Goal: Task Accomplishment & Management: Manage account settings

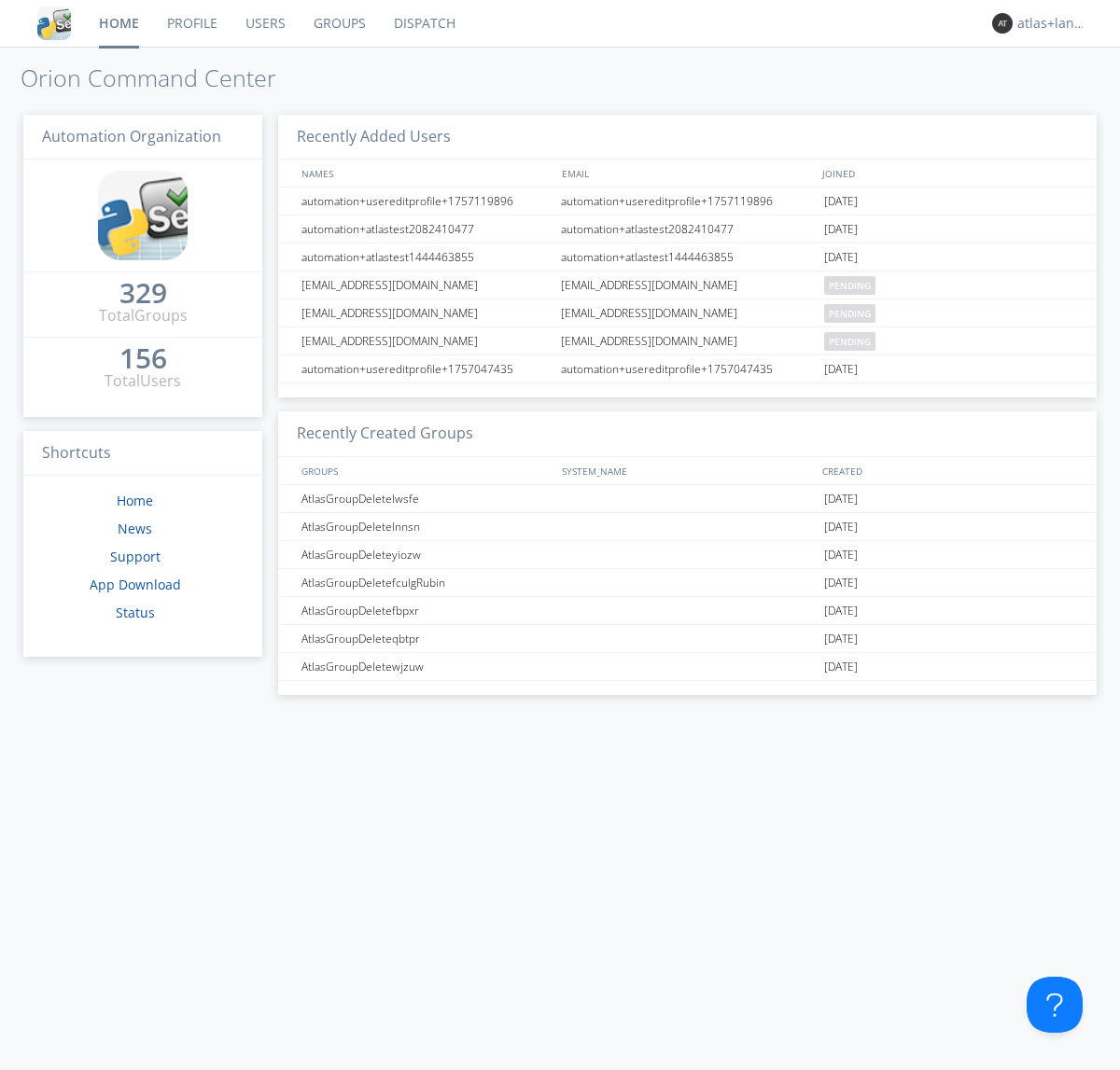
click at [191, 24] on link "Profile" at bounding box center [192, 24] width 78 height 47
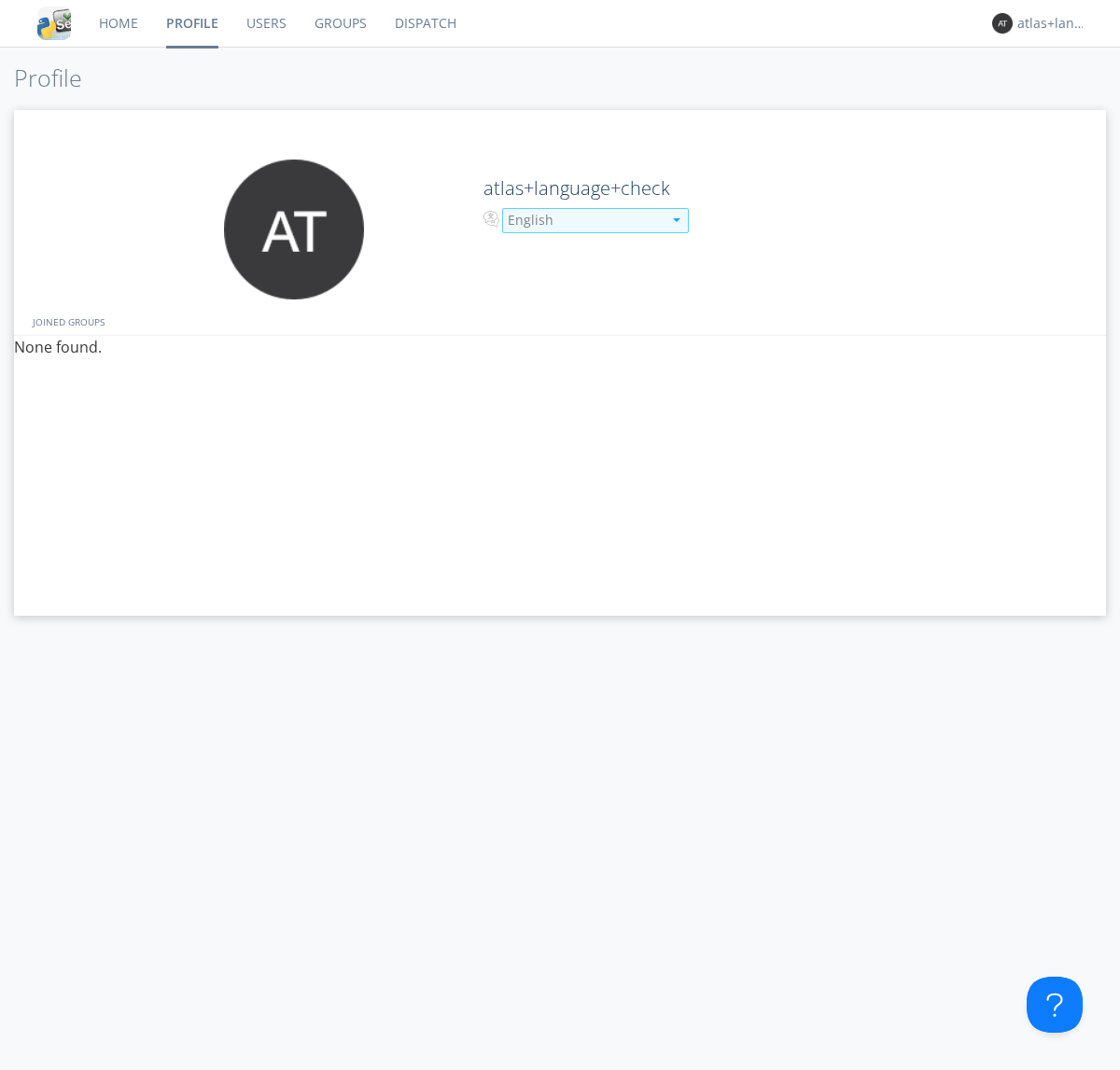
click at [583, 221] on div "English" at bounding box center [585, 220] width 154 height 19
click at [265, 24] on link "Users" at bounding box center [266, 24] width 68 height 47
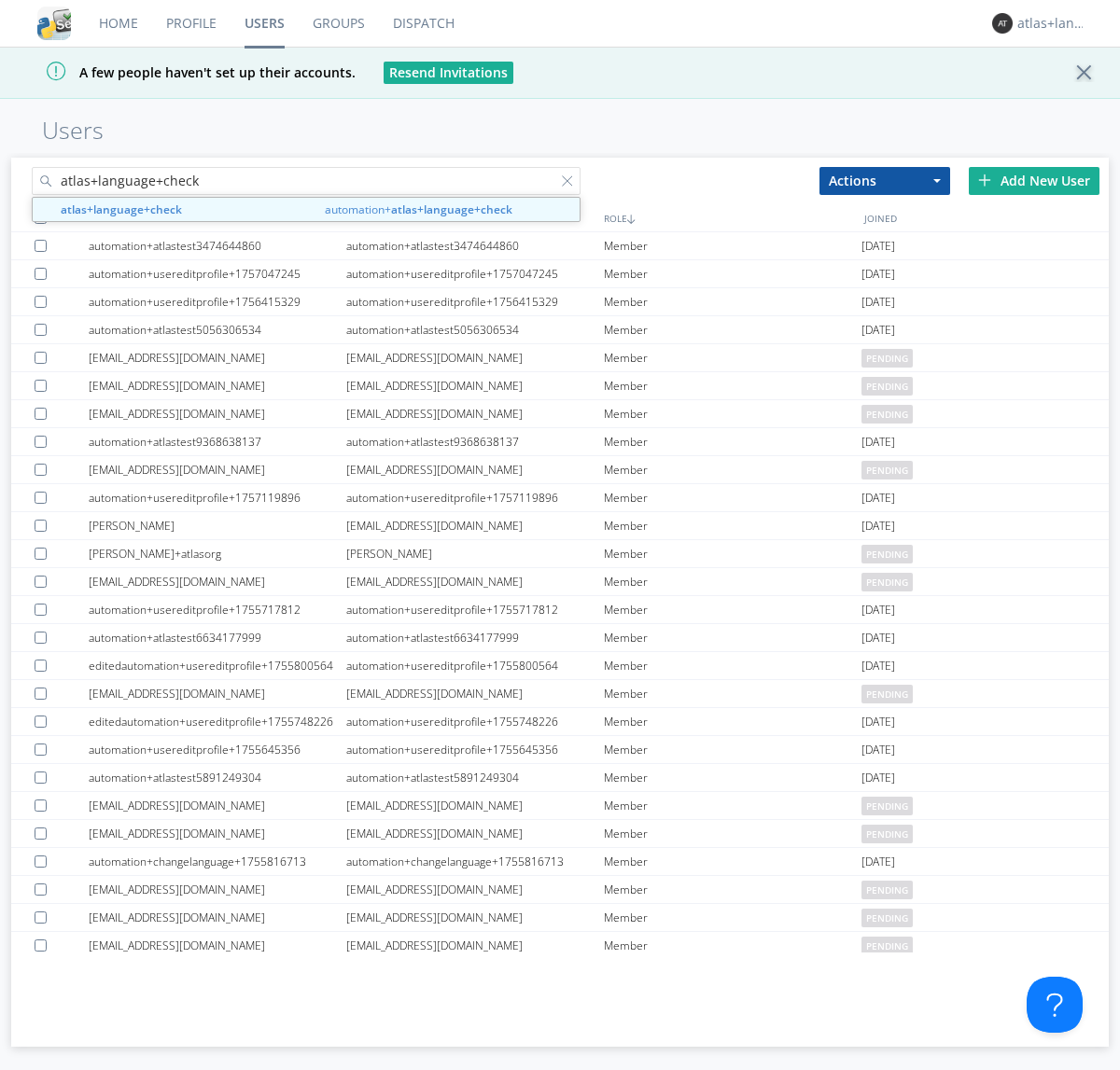
type input "atlas+language+check"
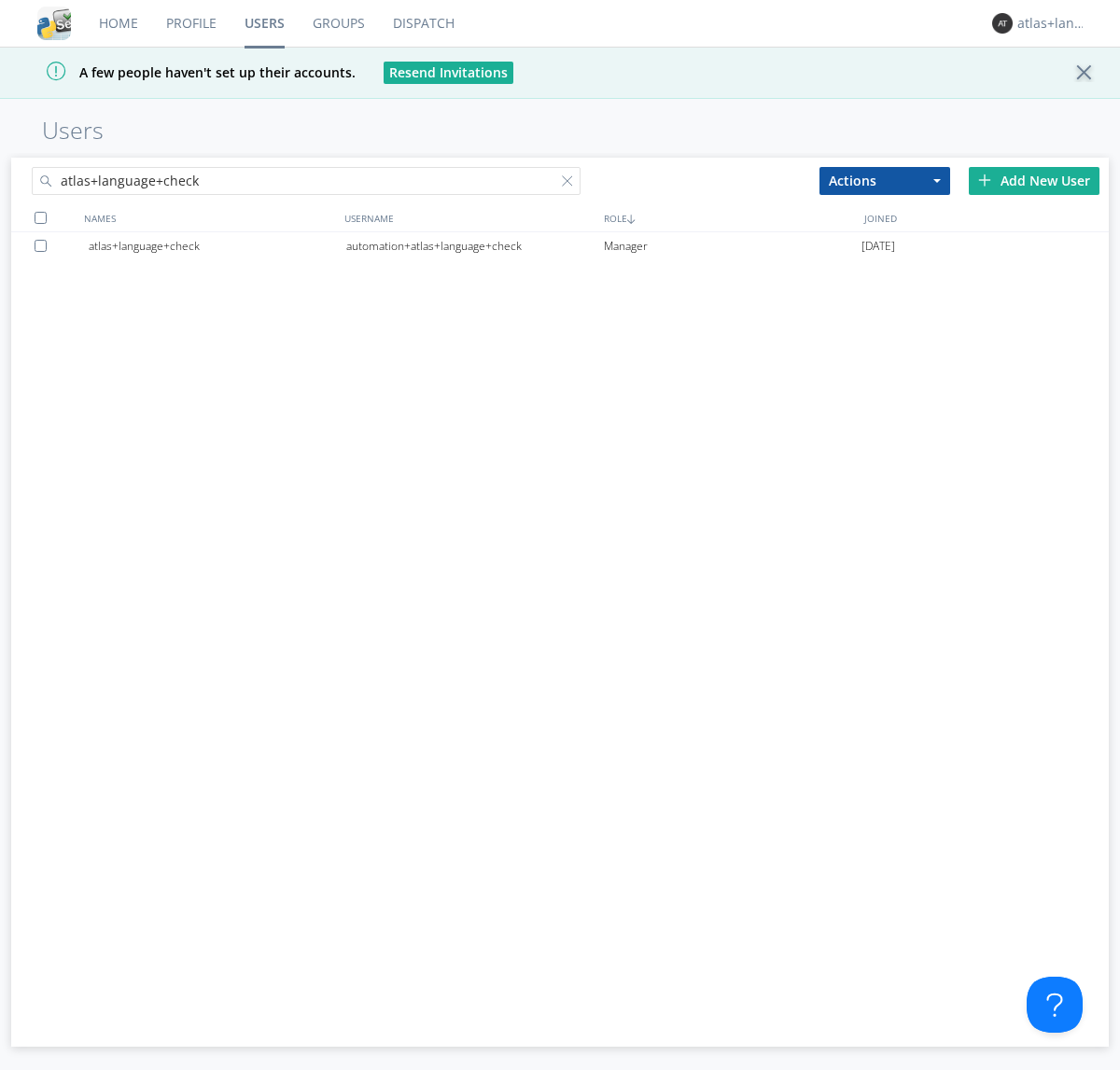
click at [474, 245] on div "automation+atlas+language+check" at bounding box center [475, 246] width 258 height 28
click at [190, 24] on link "Profile" at bounding box center [191, 24] width 78 height 47
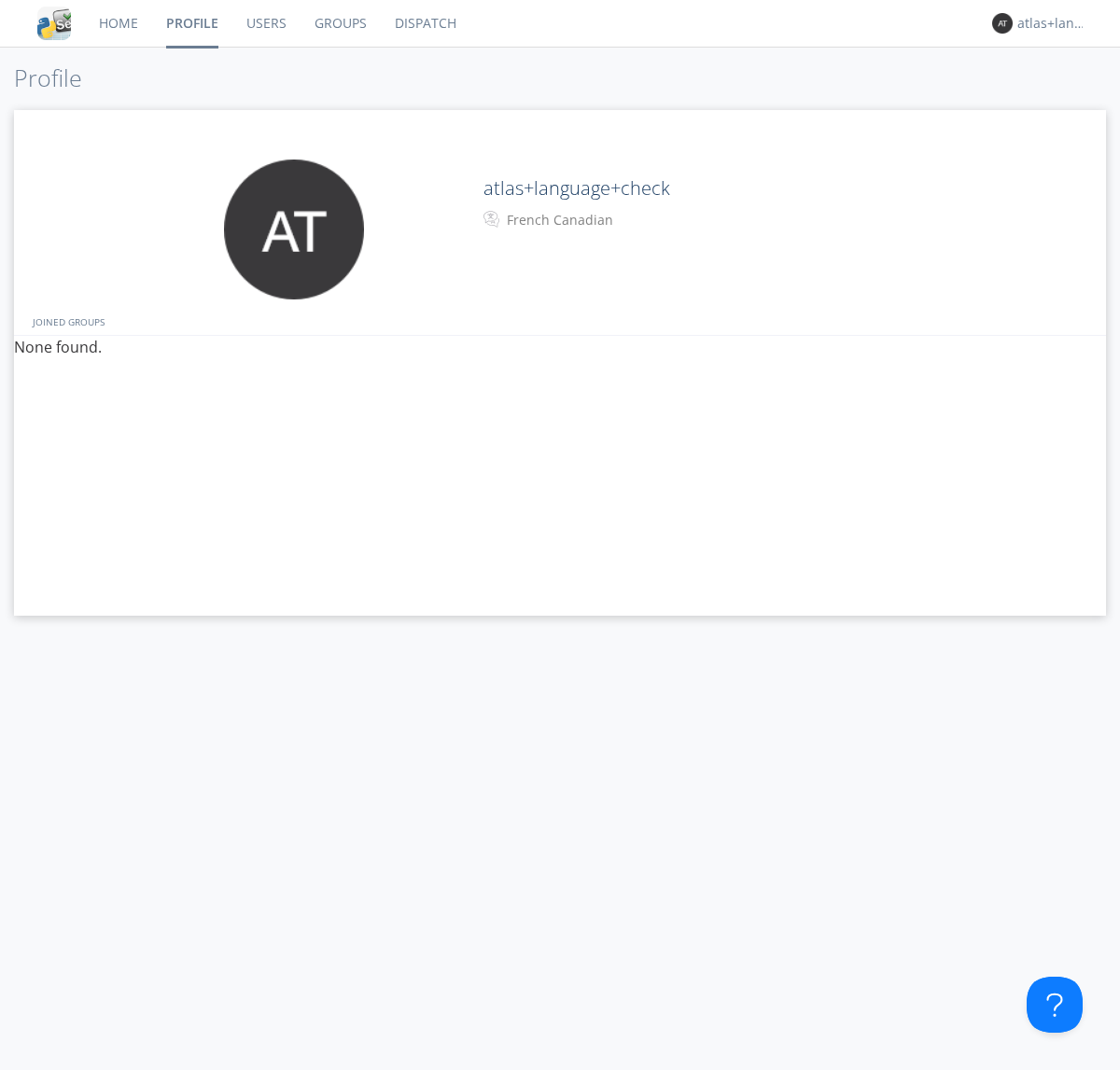
click at [583, 221] on div "French Canadian" at bounding box center [585, 220] width 156 height 19
click at [265, 24] on link "Users" at bounding box center [266, 24] width 68 height 47
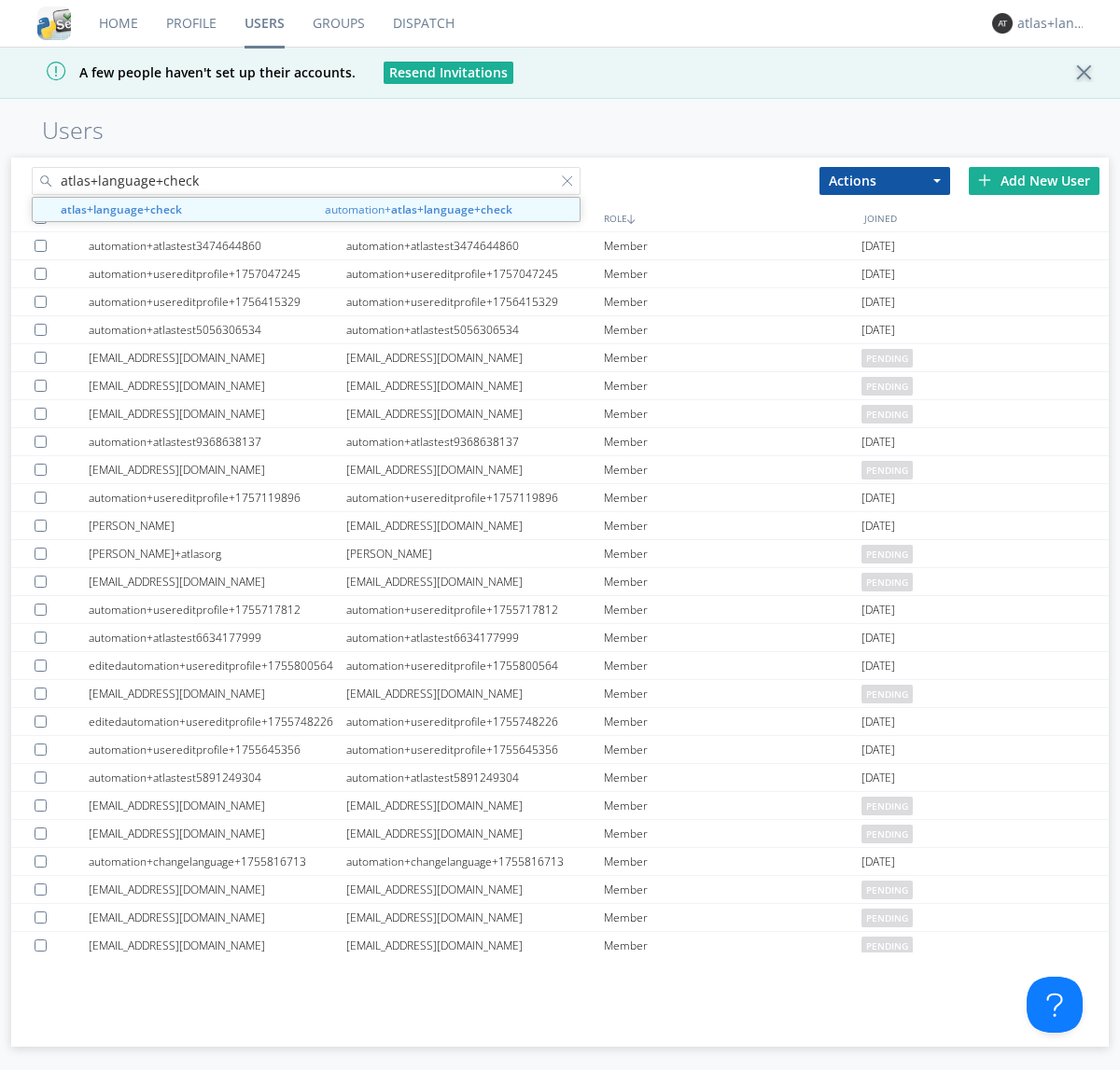
type input "atlas+language+check"
